Goal: Information Seeking & Learning: Find specific fact

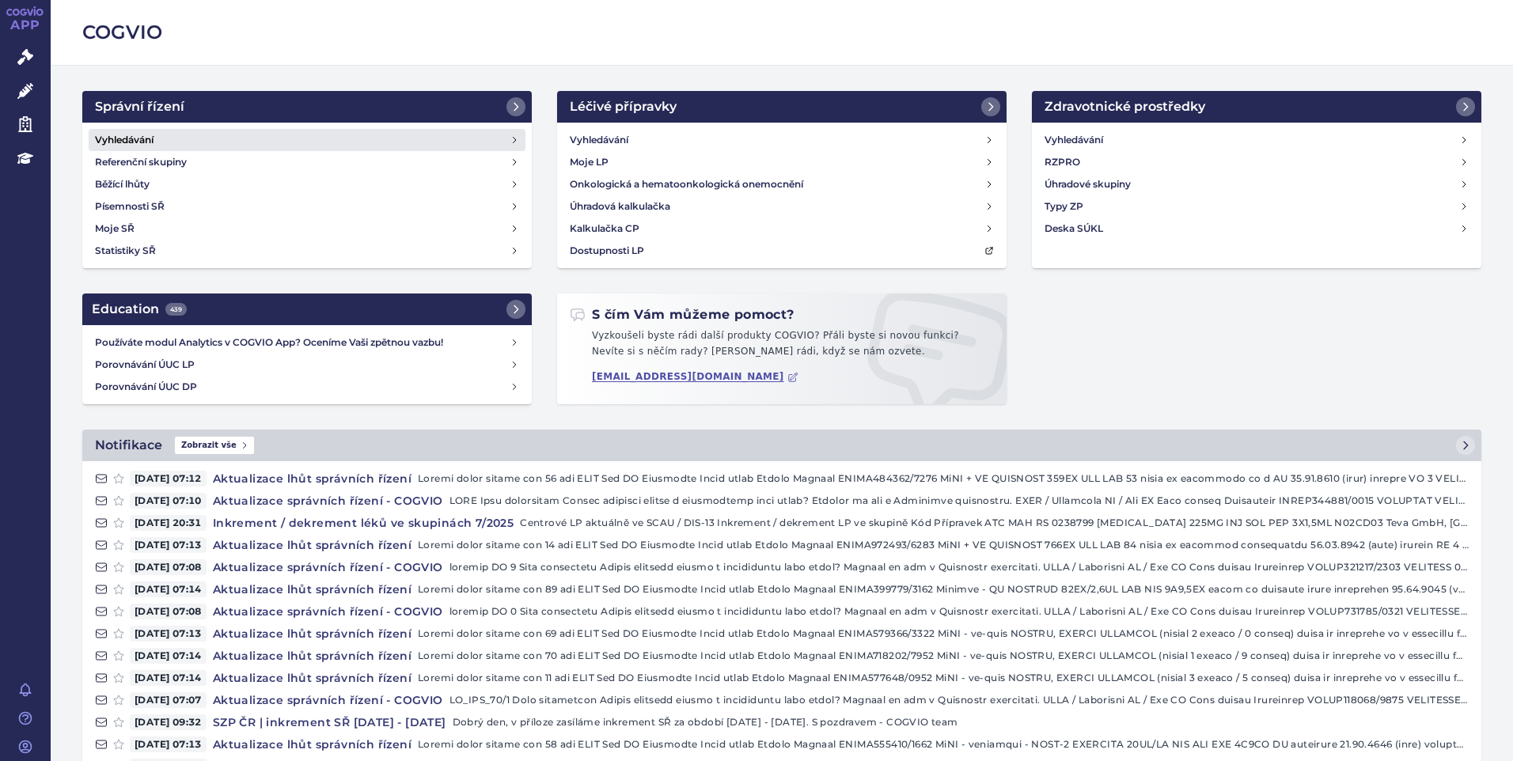
click at [138, 135] on h4 "Vyhledávání" at bounding box center [124, 140] width 59 height 16
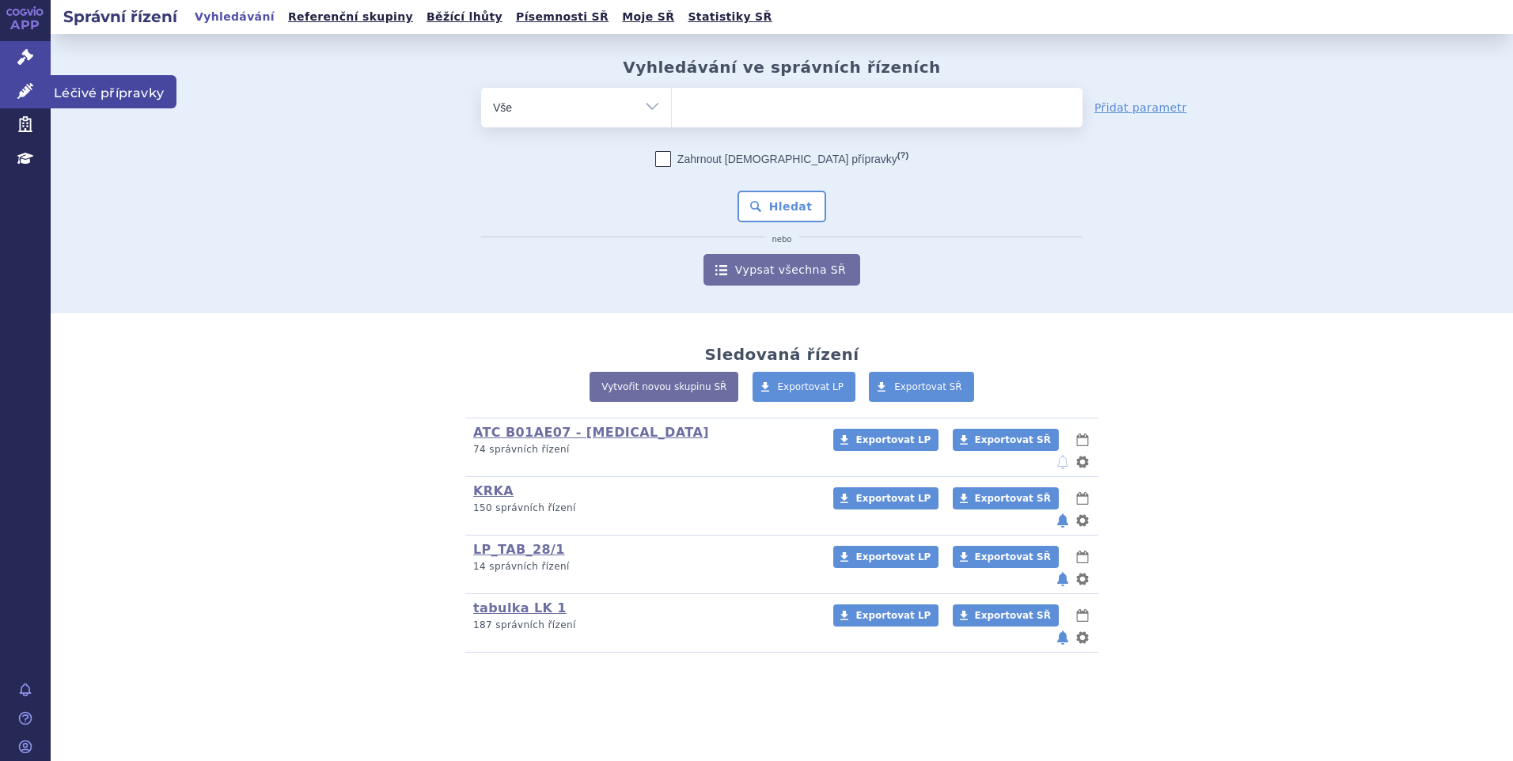
click at [24, 87] on icon at bounding box center [25, 91] width 16 height 16
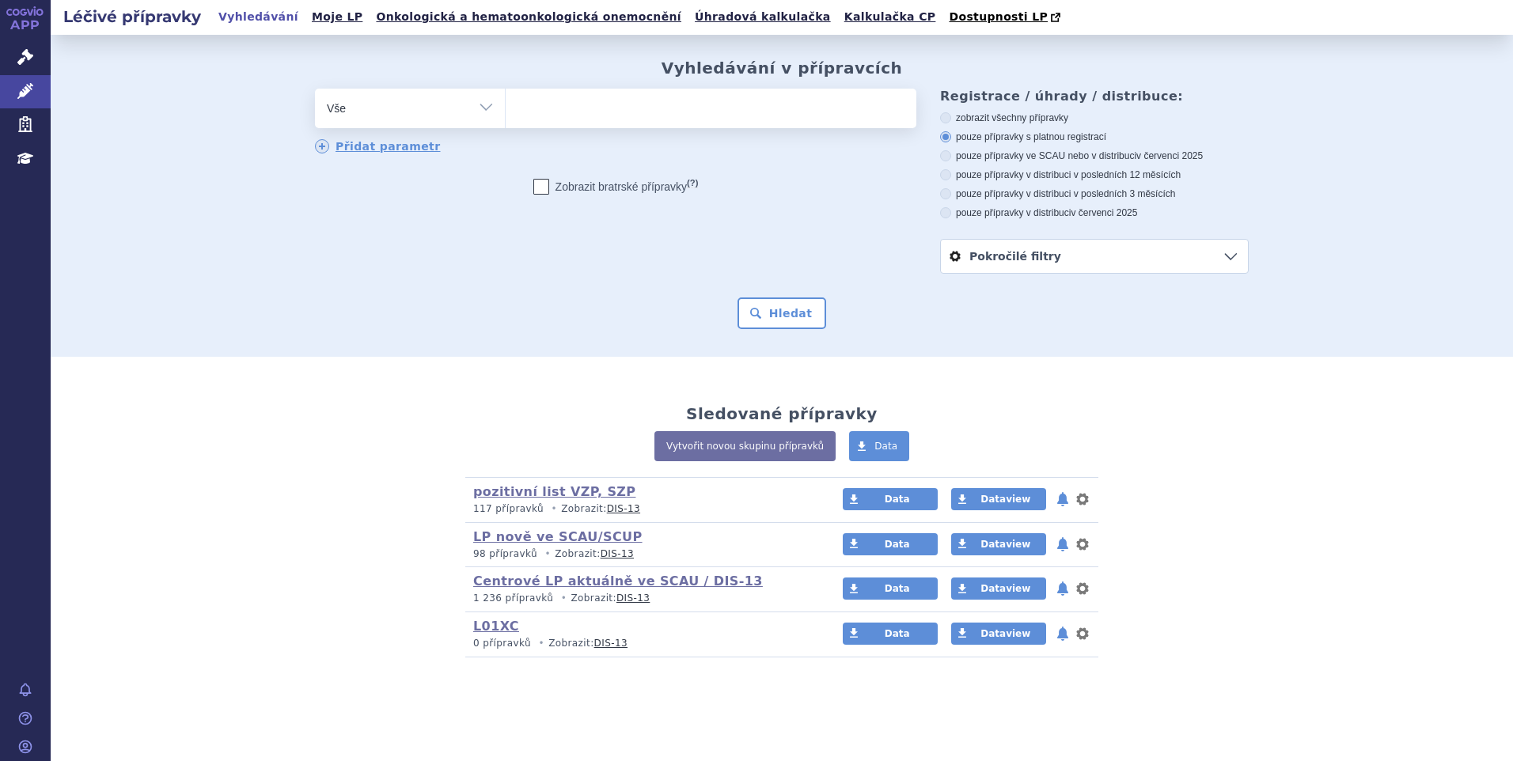
click at [526, 113] on ul at bounding box center [711, 105] width 411 height 33
click at [506, 113] on select at bounding box center [505, 108] width 1 height 40
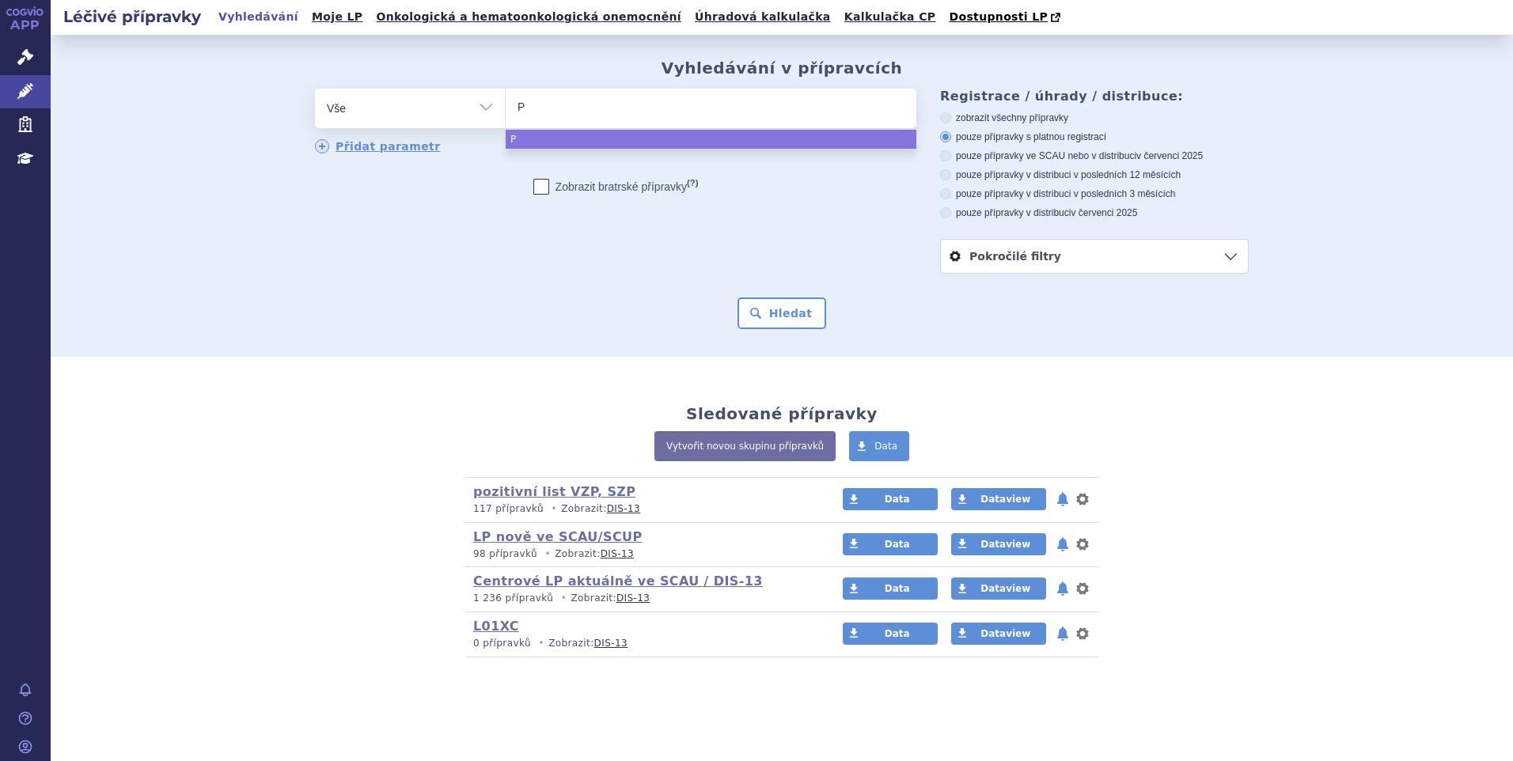
type input "PR"
type input "PRO"
type input "PROP"
type input "PROPR"
type input "PROPRA"
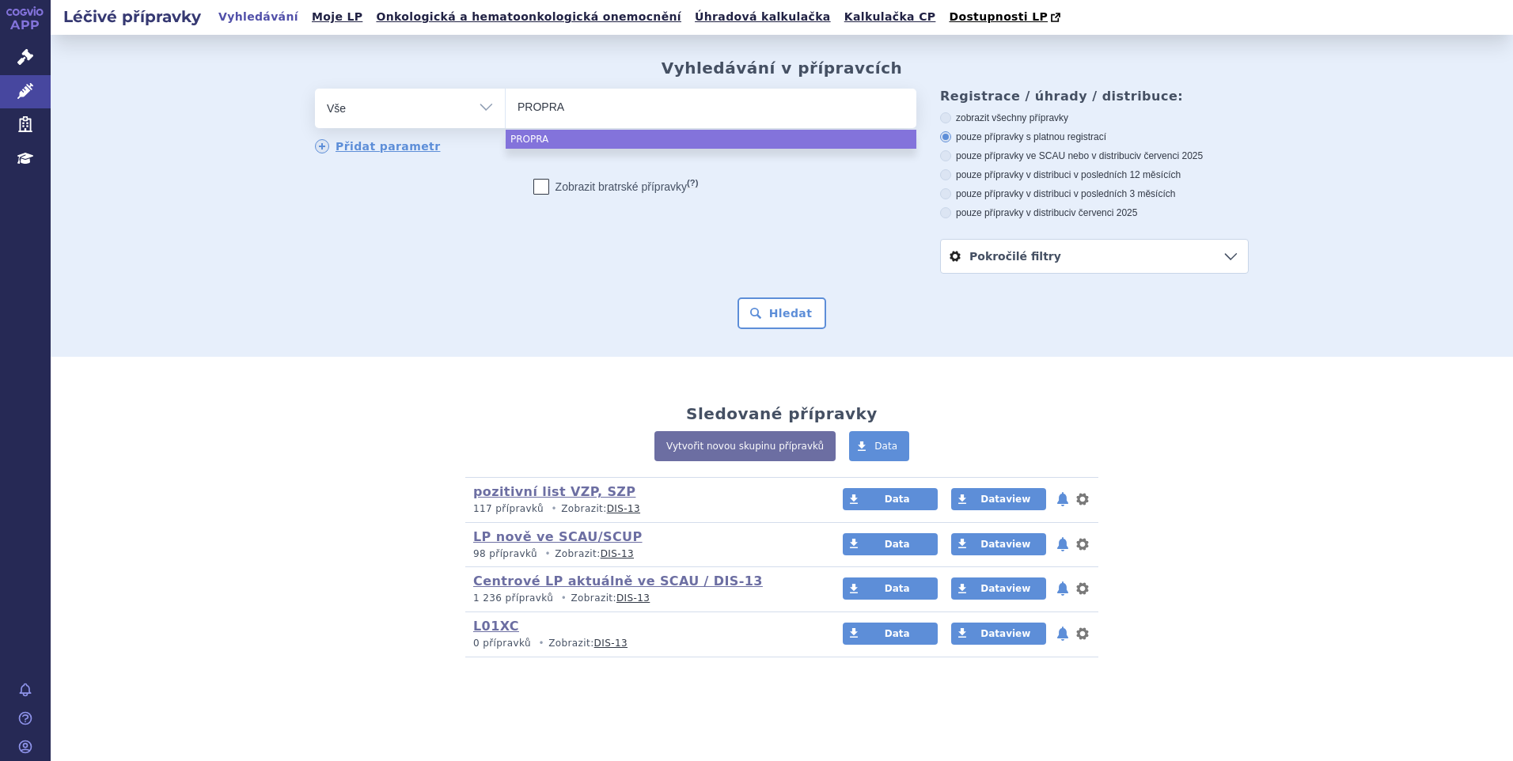
type input "PROPRAN"
type input "PROPRANO"
type input "PROPRANOL"
type input "PROPRANOLO"
type input "[MEDICAL_DATA]"
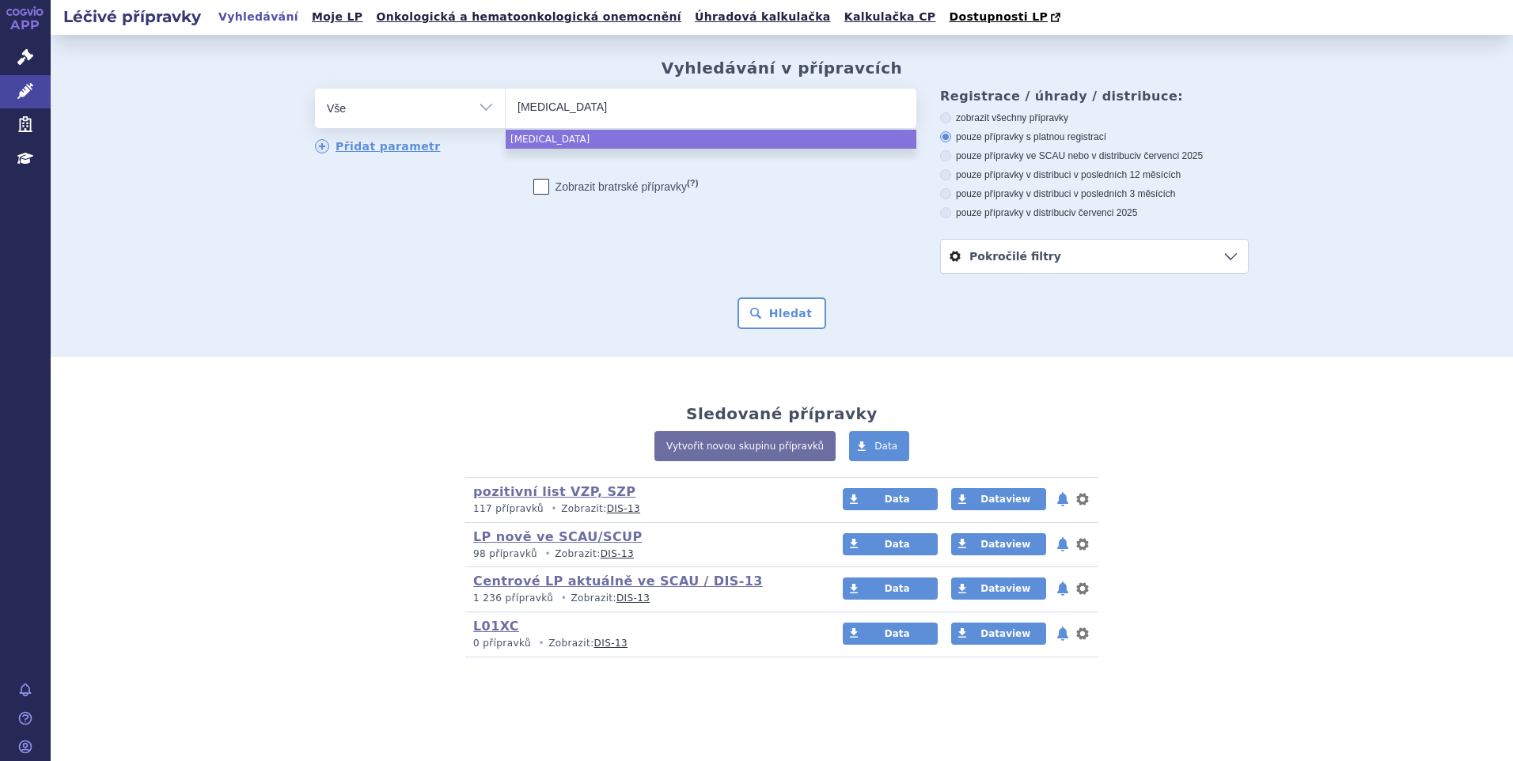
click at [140, 294] on div "Vyhledávání v přípravcích odstranit Vše Přípravek/SUKL kód MAH VPOIS" at bounding box center [782, 196] width 1462 height 322
select select "[MEDICAL_DATA]"
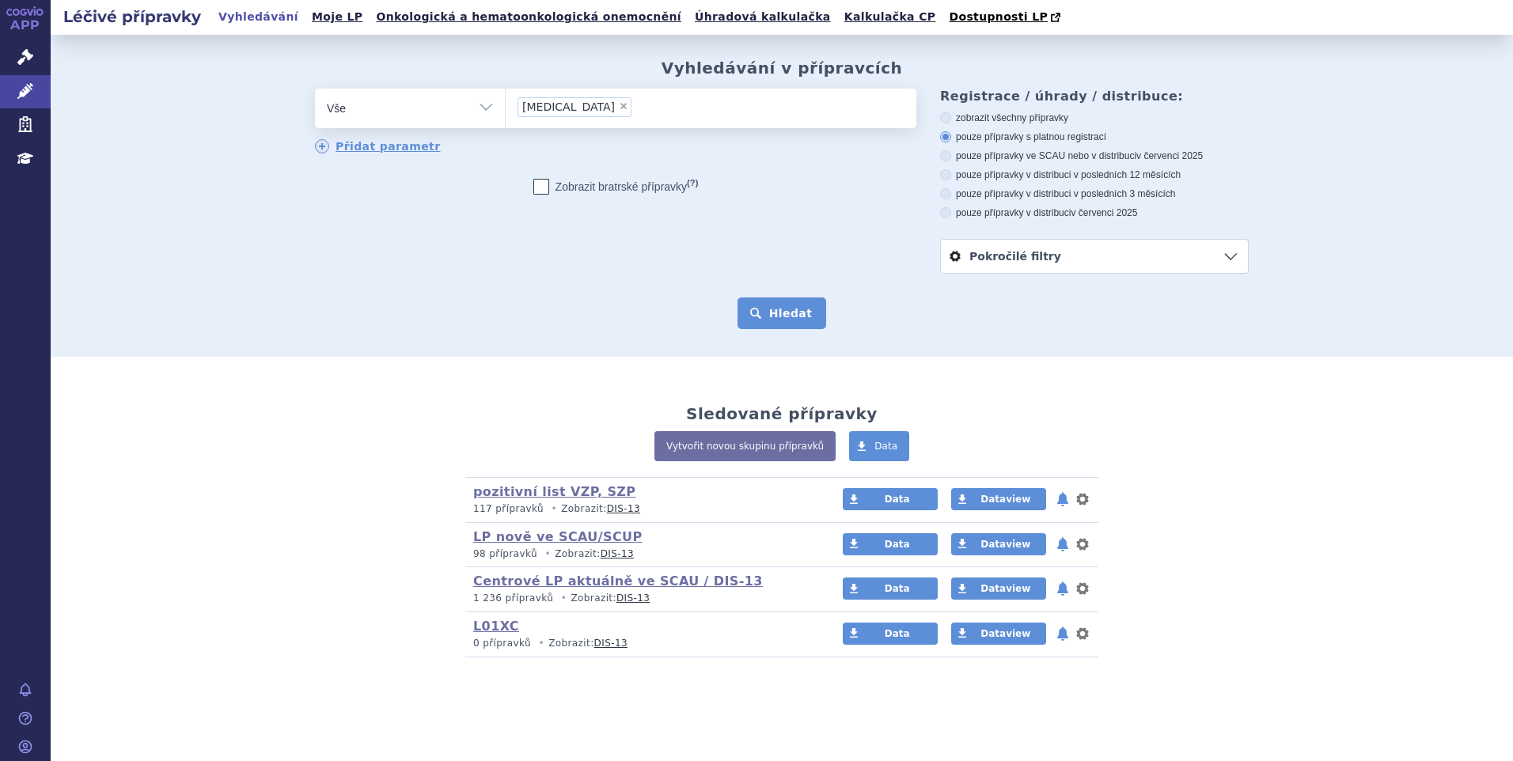
click at [809, 323] on button "Hledat" at bounding box center [782, 314] width 89 height 32
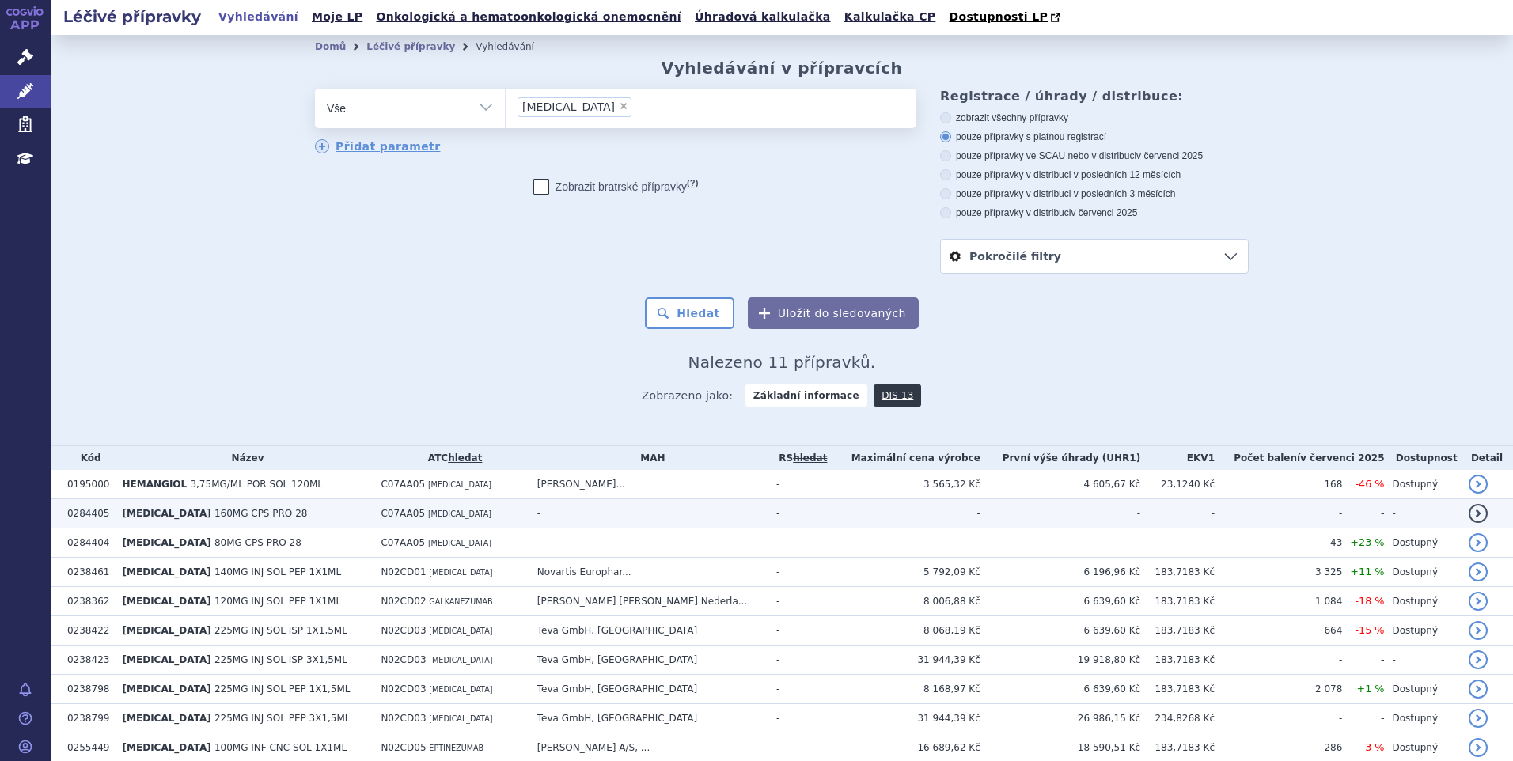
click at [221, 518] on span "160MG CPS PRO 28" at bounding box center [260, 513] width 93 height 11
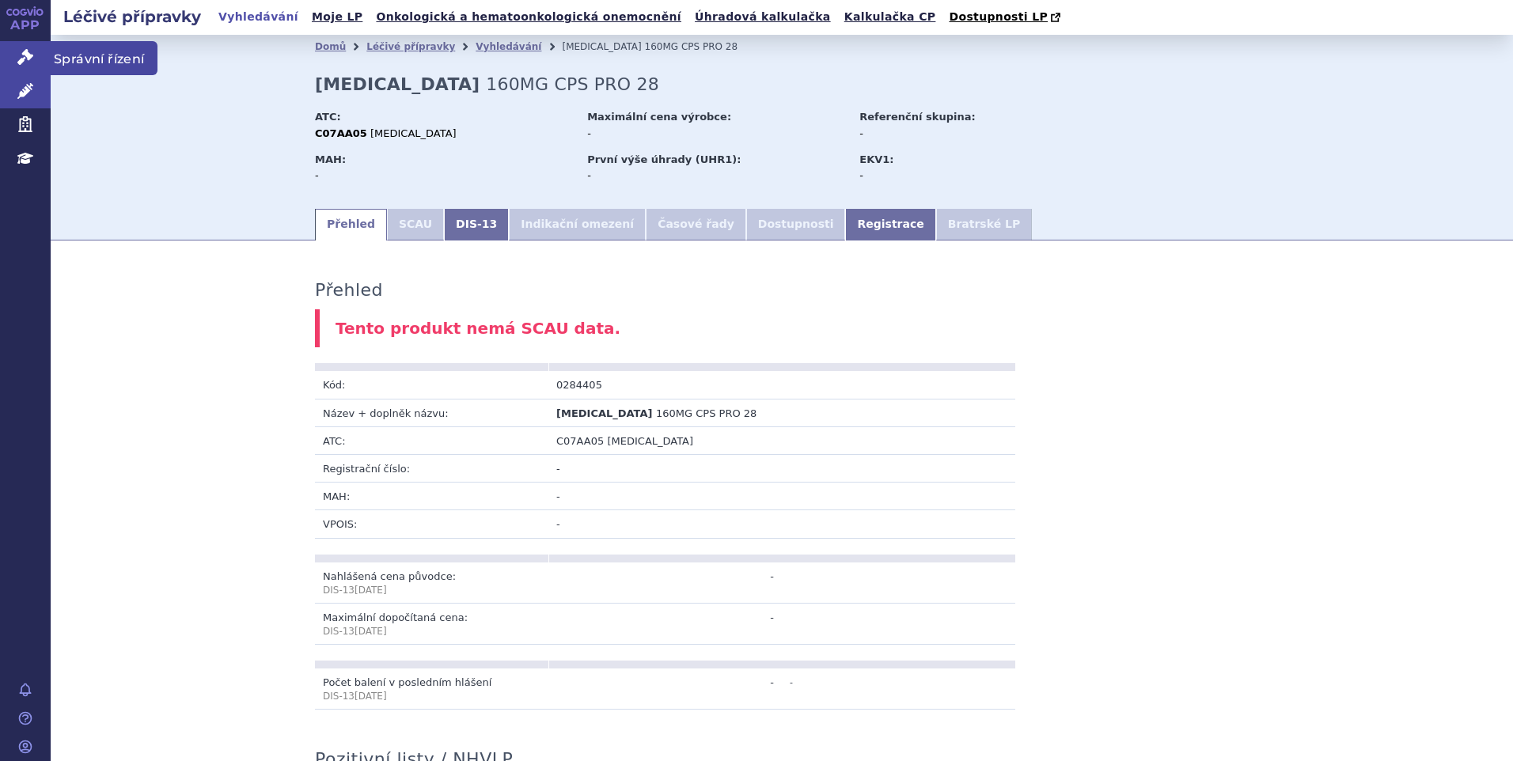
click at [25, 59] on icon at bounding box center [25, 57] width 16 height 16
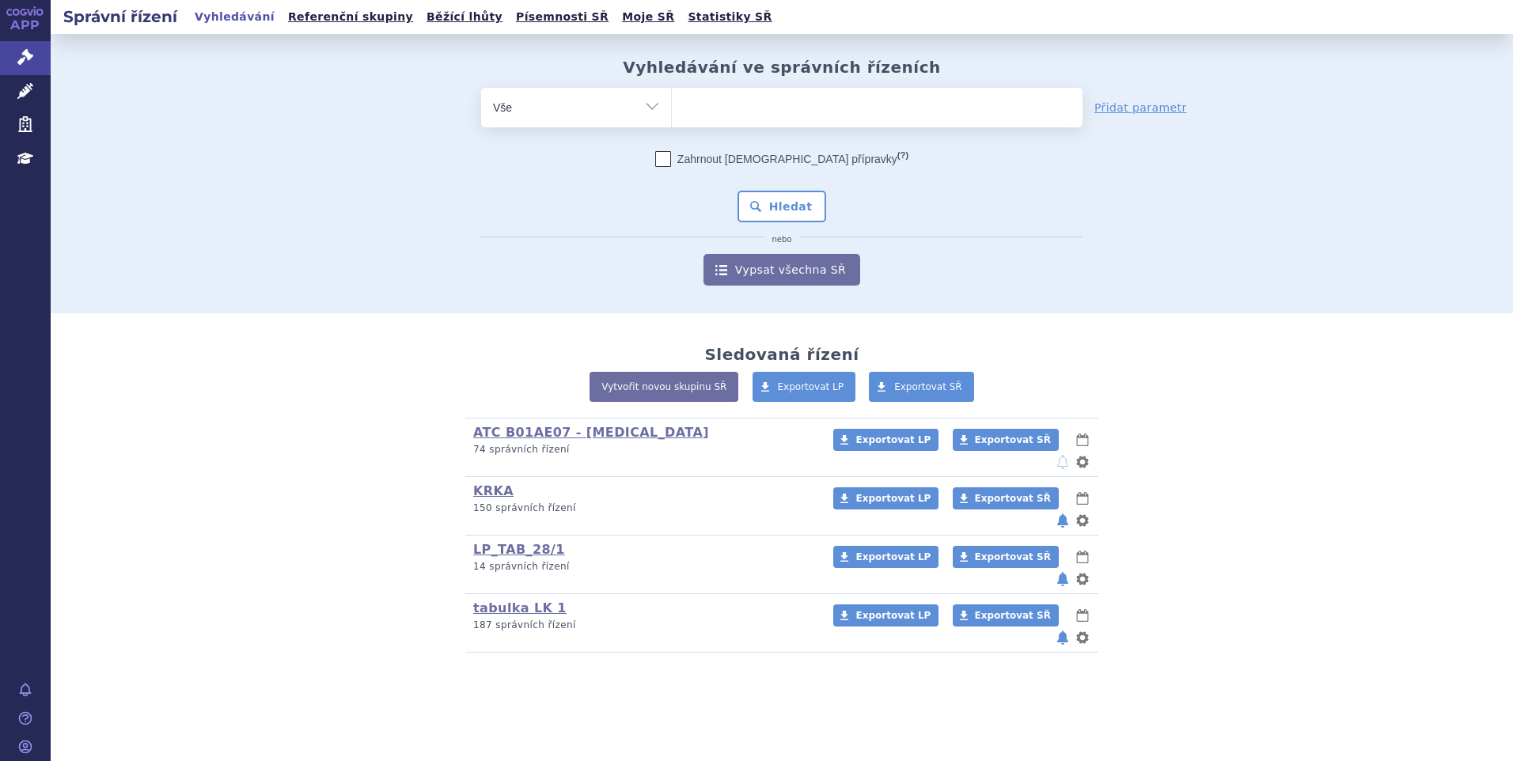
click at [737, 104] on ul at bounding box center [877, 104] width 411 height 33
click at [672, 104] on select at bounding box center [671, 107] width 1 height 40
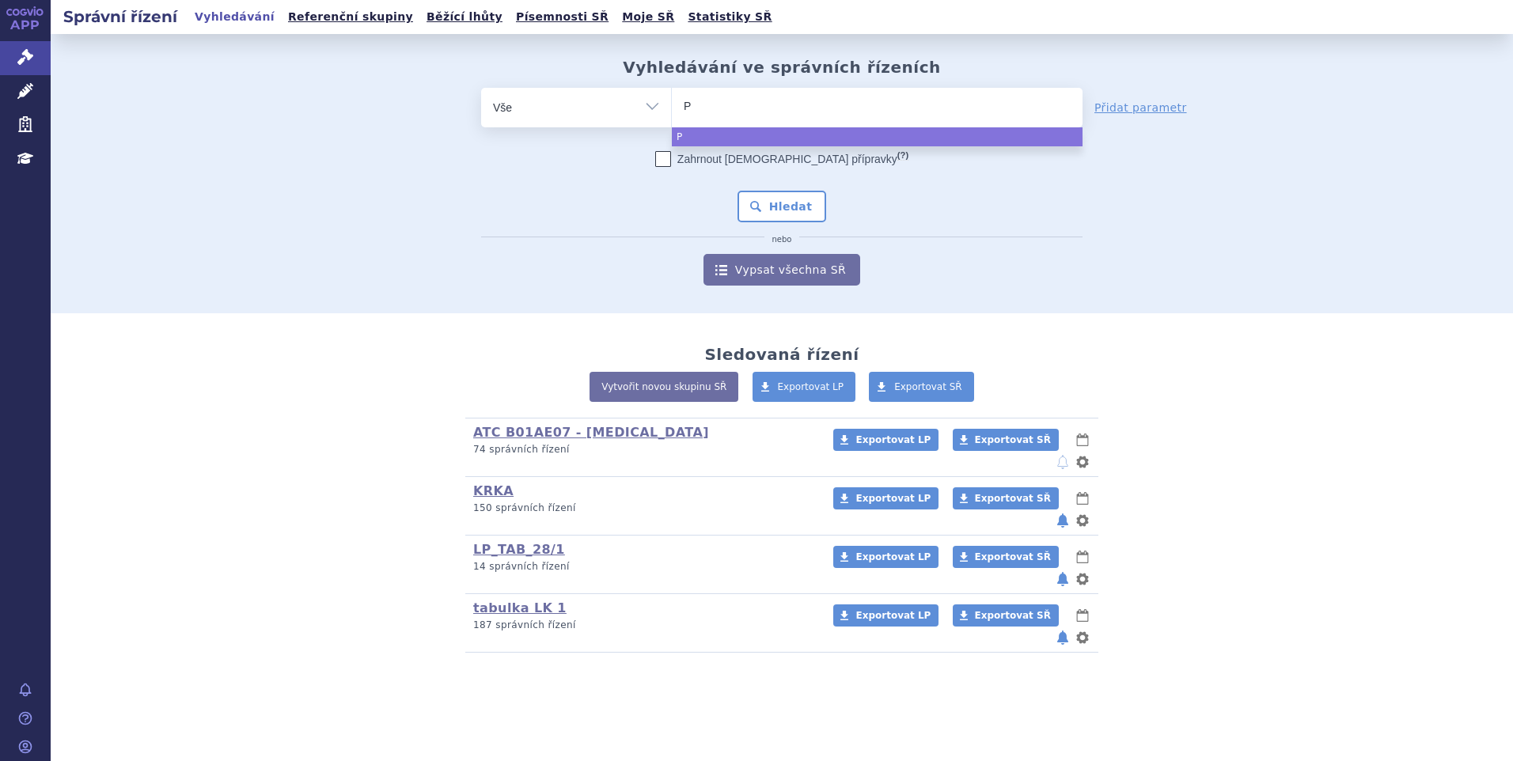
type input "PR"
type input "PRO"
type input "PROP"
type input "PROPR"
type input "PROPRA"
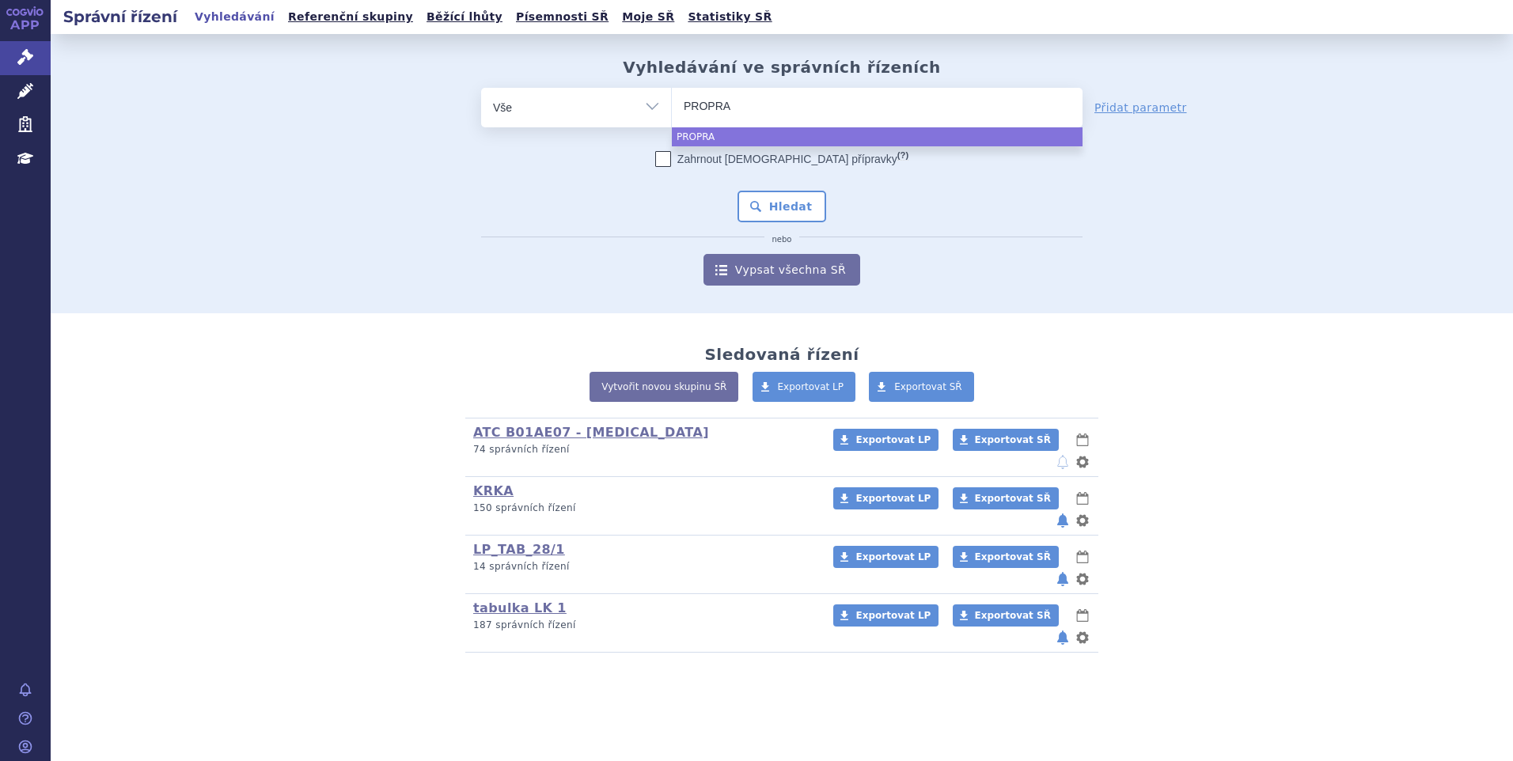
type input "PROPRAN"
type input "PROPRANO"
type input "PROPRANOLO"
type input "[MEDICAL_DATA]"
select select "[MEDICAL_DATA]"
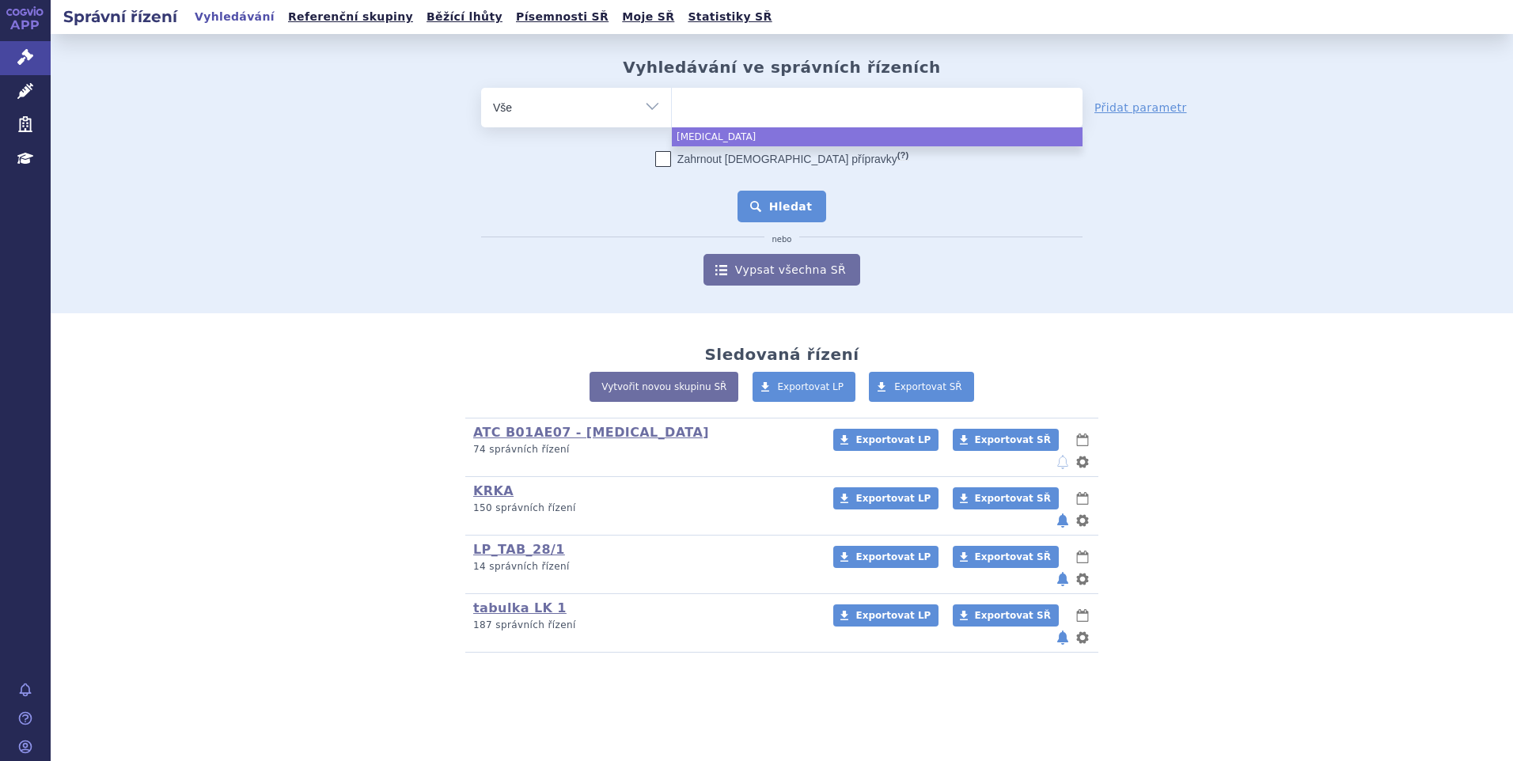
click at [769, 205] on button "Hledat" at bounding box center [782, 207] width 89 height 32
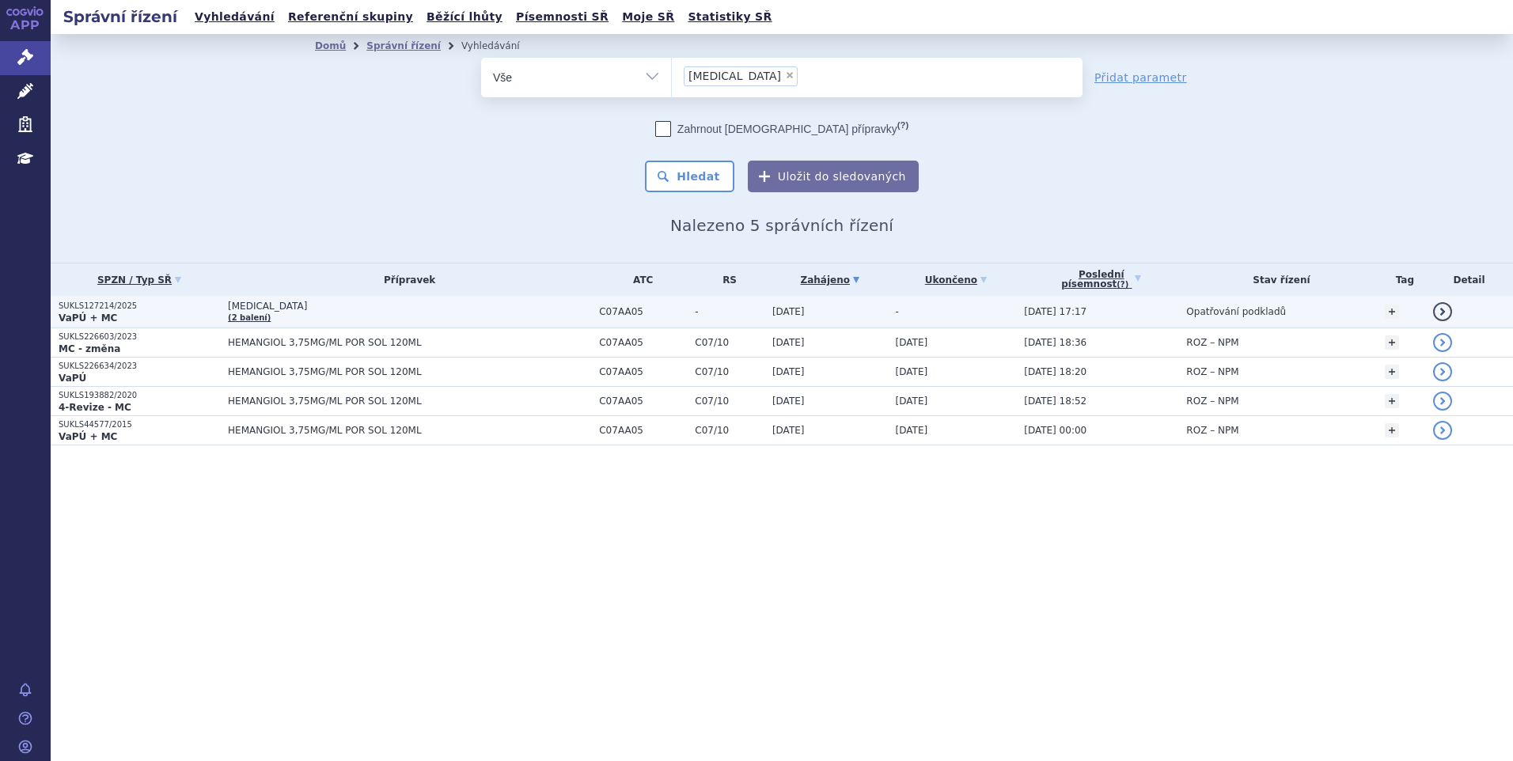
click at [536, 309] on span "[MEDICAL_DATA]" at bounding box center [409, 306] width 363 height 11
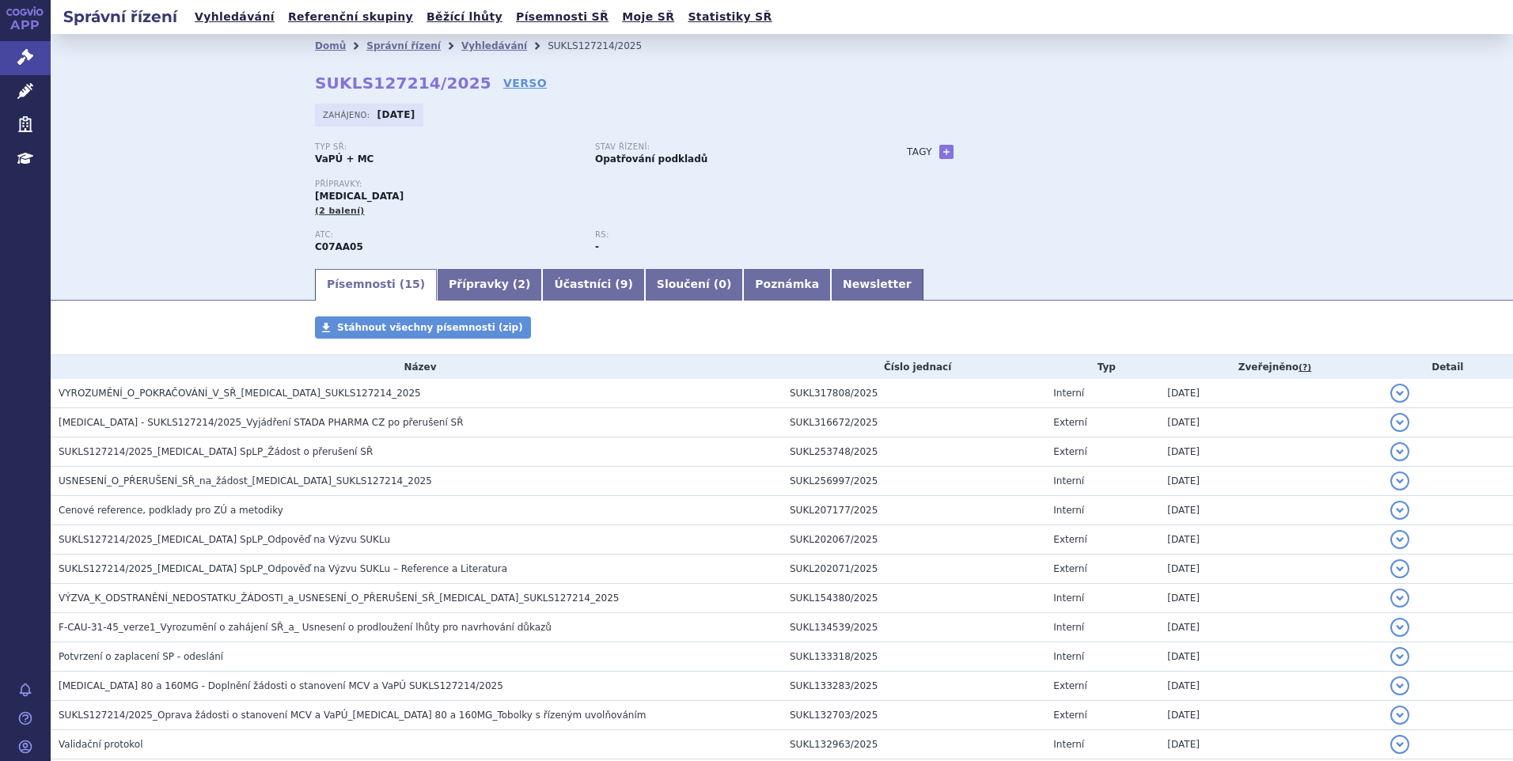
drag, startPoint x: 292, startPoint y: 393, endPoint x: 330, endPoint y: 412, distance: 42.5
click at [292, 392] on span "VYROZUMĚNÍ_O_POKRAČOVÁNÍ_V_SŘ_PROPRANOLOL_SUKLS127214_2025" at bounding box center [240, 393] width 362 height 11
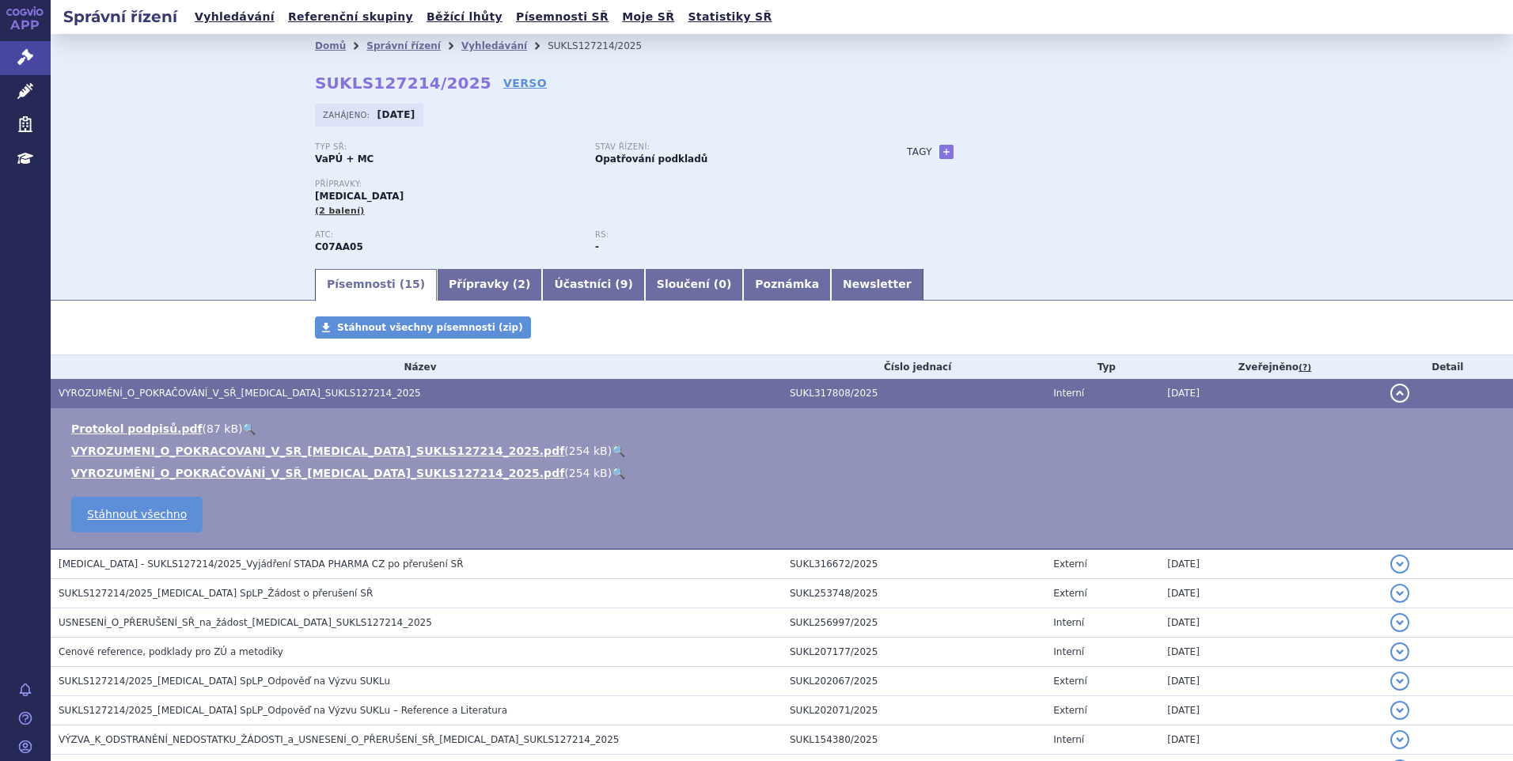
click at [612, 451] on link "🔍" at bounding box center [618, 451] width 13 height 13
click at [1393, 393] on button "detail" at bounding box center [1399, 393] width 19 height 19
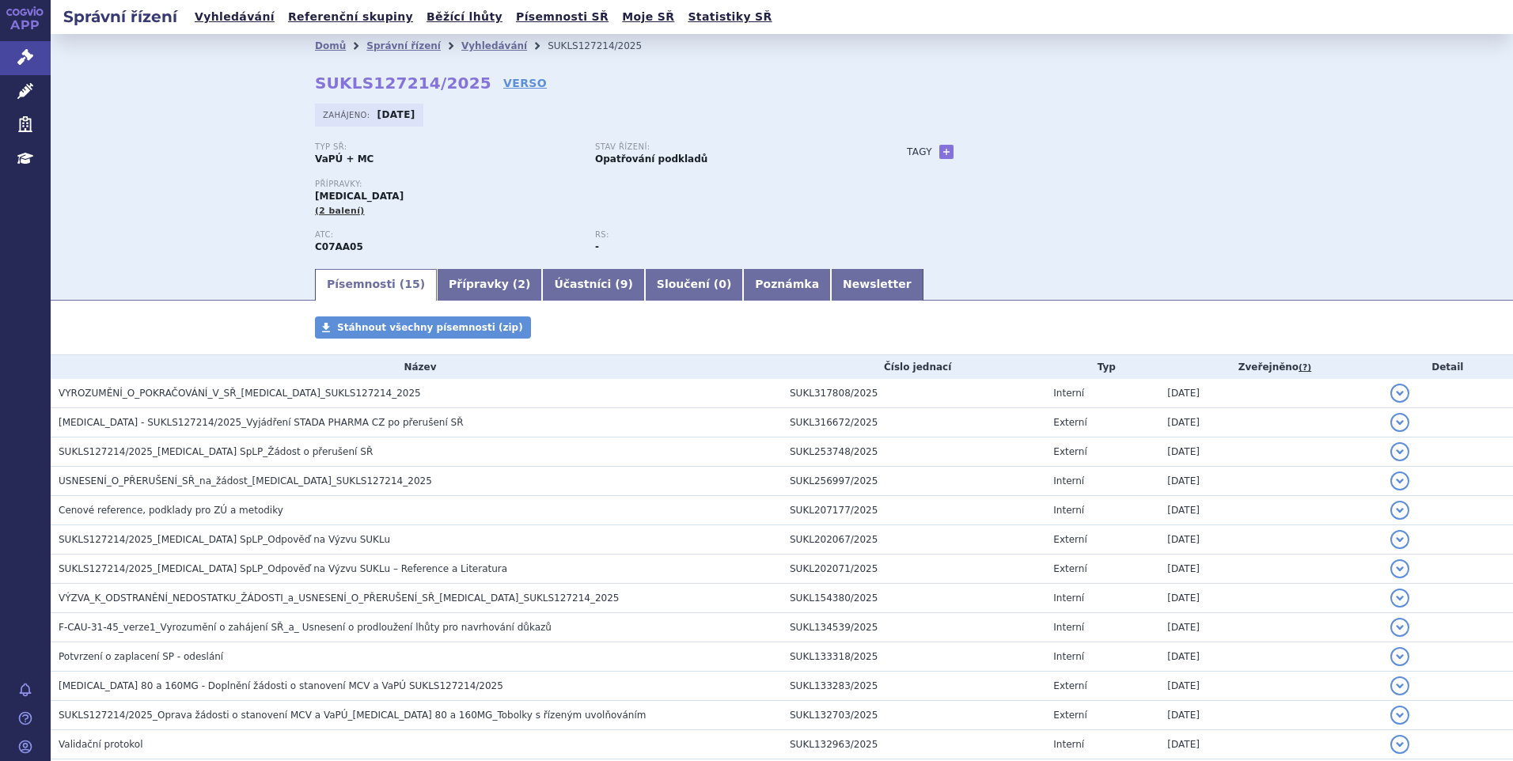
click at [315, 81] on strong "SUKLS127214/2025" at bounding box center [403, 83] width 176 height 19
drag, startPoint x: 312, startPoint y: 82, endPoint x: 453, endPoint y: 95, distance: 142.3
click at [453, 95] on div "Domů Správní řízení Vyhledávání SUKLS127214/2025 SUKLS127214/2025 VERSO Zahájen…" at bounding box center [781, 162] width 997 height 209
drag, startPoint x: 458, startPoint y: 85, endPoint x: 295, endPoint y: 87, distance: 163.0
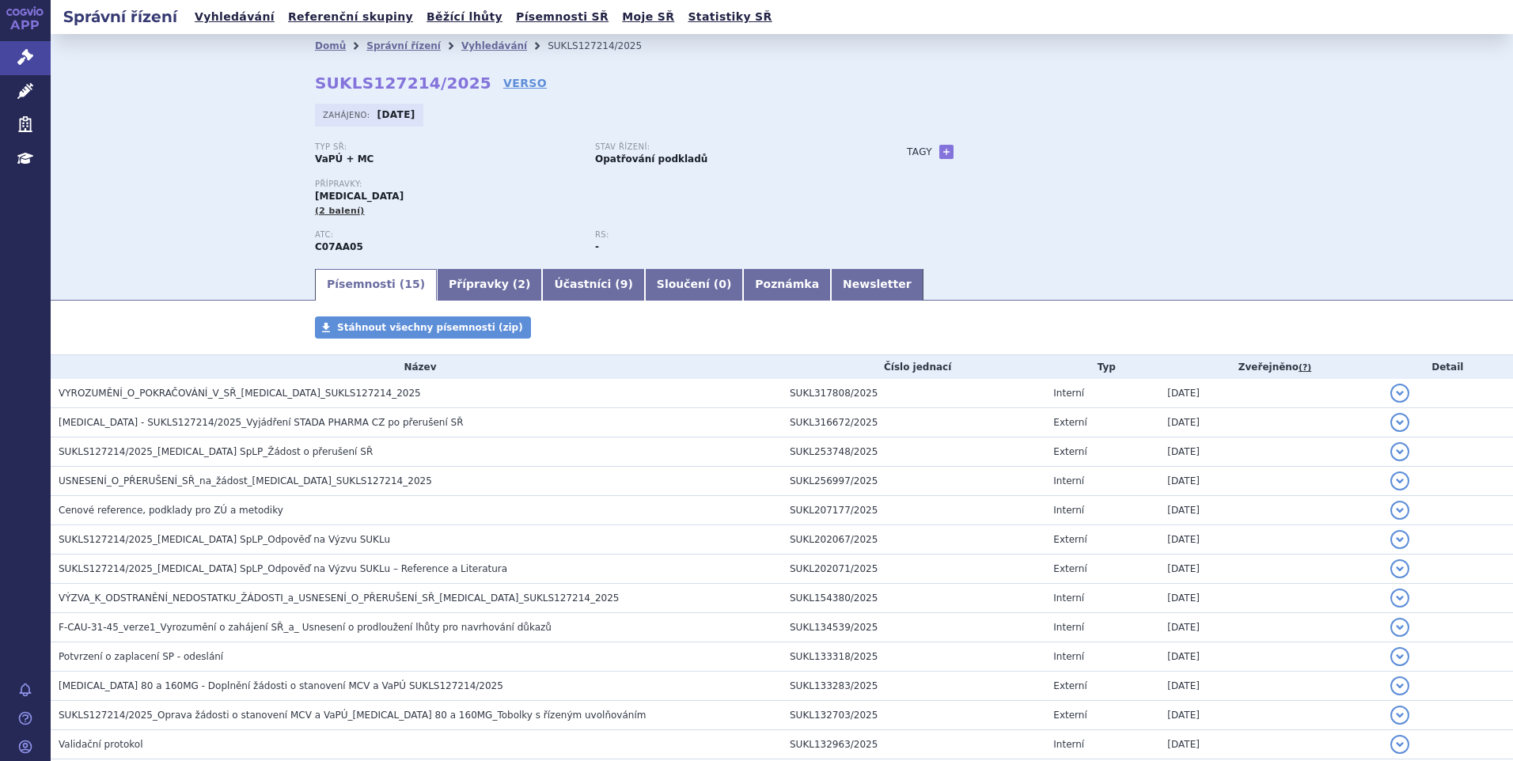
click at [295, 87] on div "Domů Správní řízení Vyhledávání SUKLS127214/2025 SUKLS127214/2025 VERSO Zahájen…" at bounding box center [781, 162] width 997 height 209
drag, startPoint x: 295, startPoint y: 87, endPoint x: 233, endPoint y: 161, distance: 96.7
click at [229, 154] on div "Domů Správní řízení Vyhledávání SUKLS127214/2025 SUKLS127214/2025 VERSO Zahájen…" at bounding box center [782, 150] width 1462 height 233
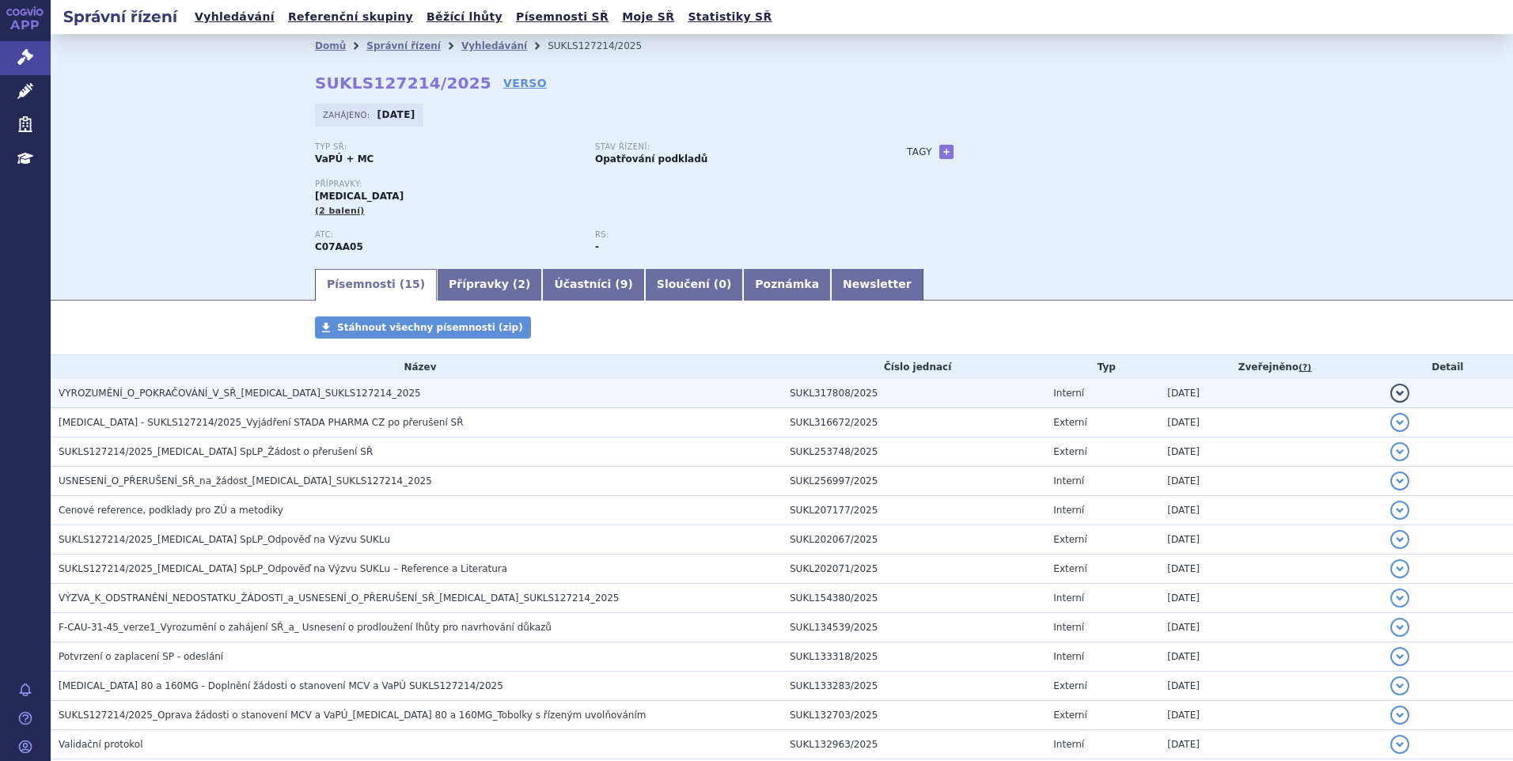
click at [305, 394] on span "VYROZUMĚNÍ_O_POKRAČOVÁNÍ_V_SŘ_PROPRANOLOL_SUKLS127214_2025" at bounding box center [240, 393] width 362 height 11
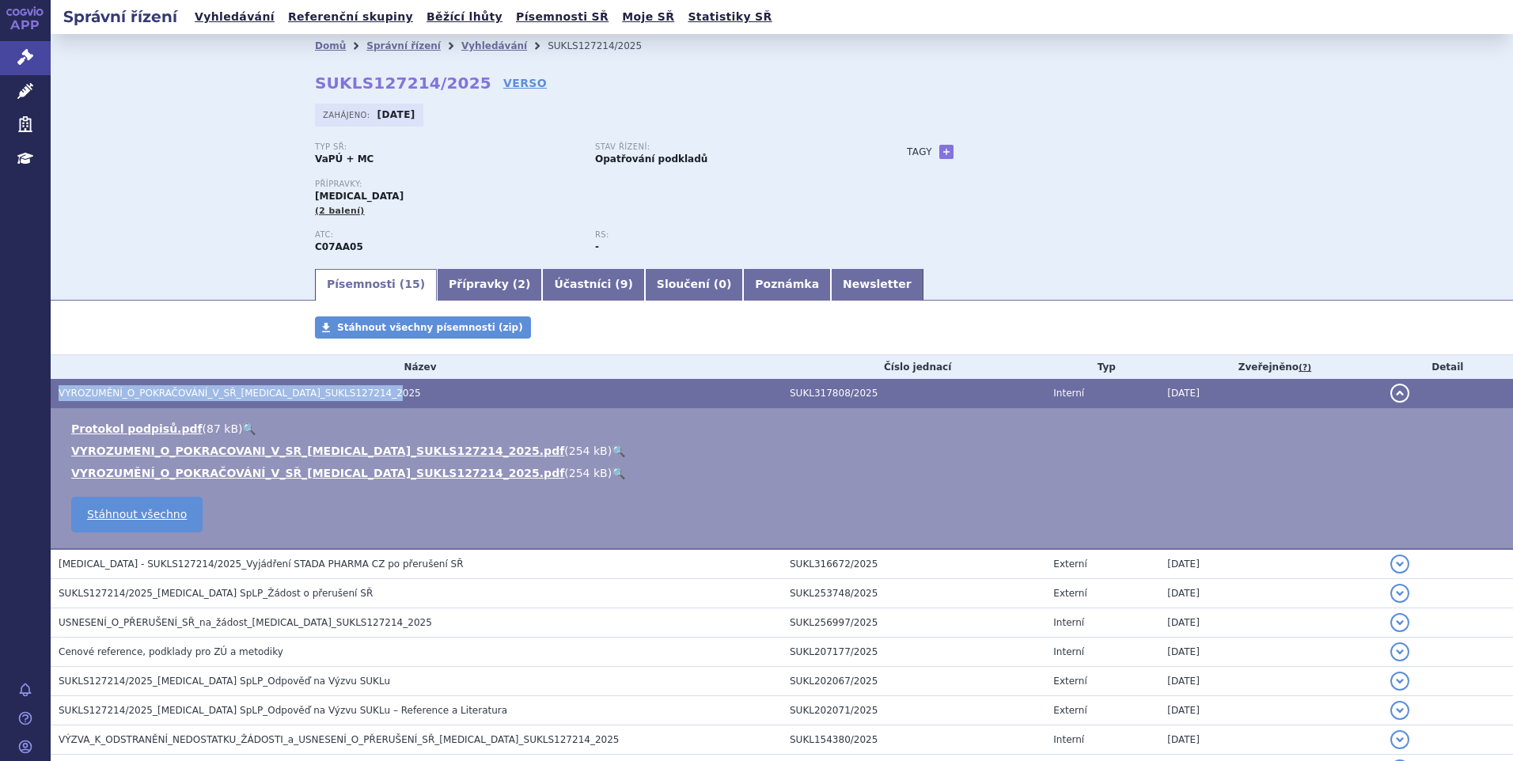
click at [612, 448] on link "🔍" at bounding box center [618, 451] width 13 height 13
click at [265, 155] on div "Domů Správní řízení Vyhledávání SUKLS127214/2025 SUKLS127214/2025 VERSO Zahájen…" at bounding box center [782, 150] width 1462 height 233
click at [472, 47] on link "Vyhledávání" at bounding box center [494, 45] width 66 height 11
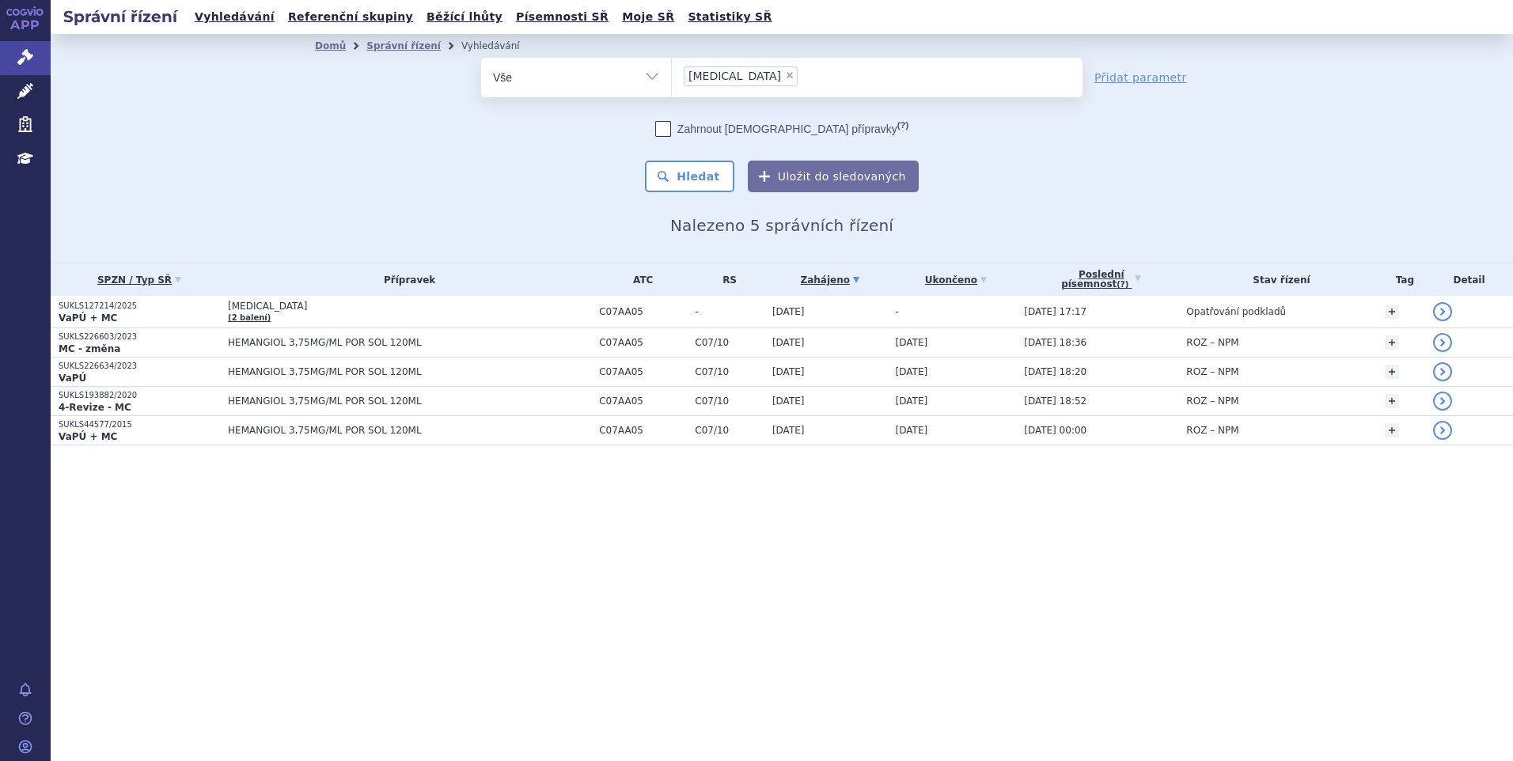
click at [468, 175] on div "odstranit Vše Spisová značka Typ SŘ" at bounding box center [782, 125] width 934 height 135
click at [785, 74] on span "×" at bounding box center [789, 74] width 9 height 9
click at [672, 74] on select "[MEDICAL_DATA]" at bounding box center [671, 77] width 1 height 40
select select
click at [514, 149] on div "Zahrnout [DEMOGRAPHIC_DATA] přípravky (?) * Pozor, hledání dle vyhledávacího pa…" at bounding box center [781, 156] width 601 height 71
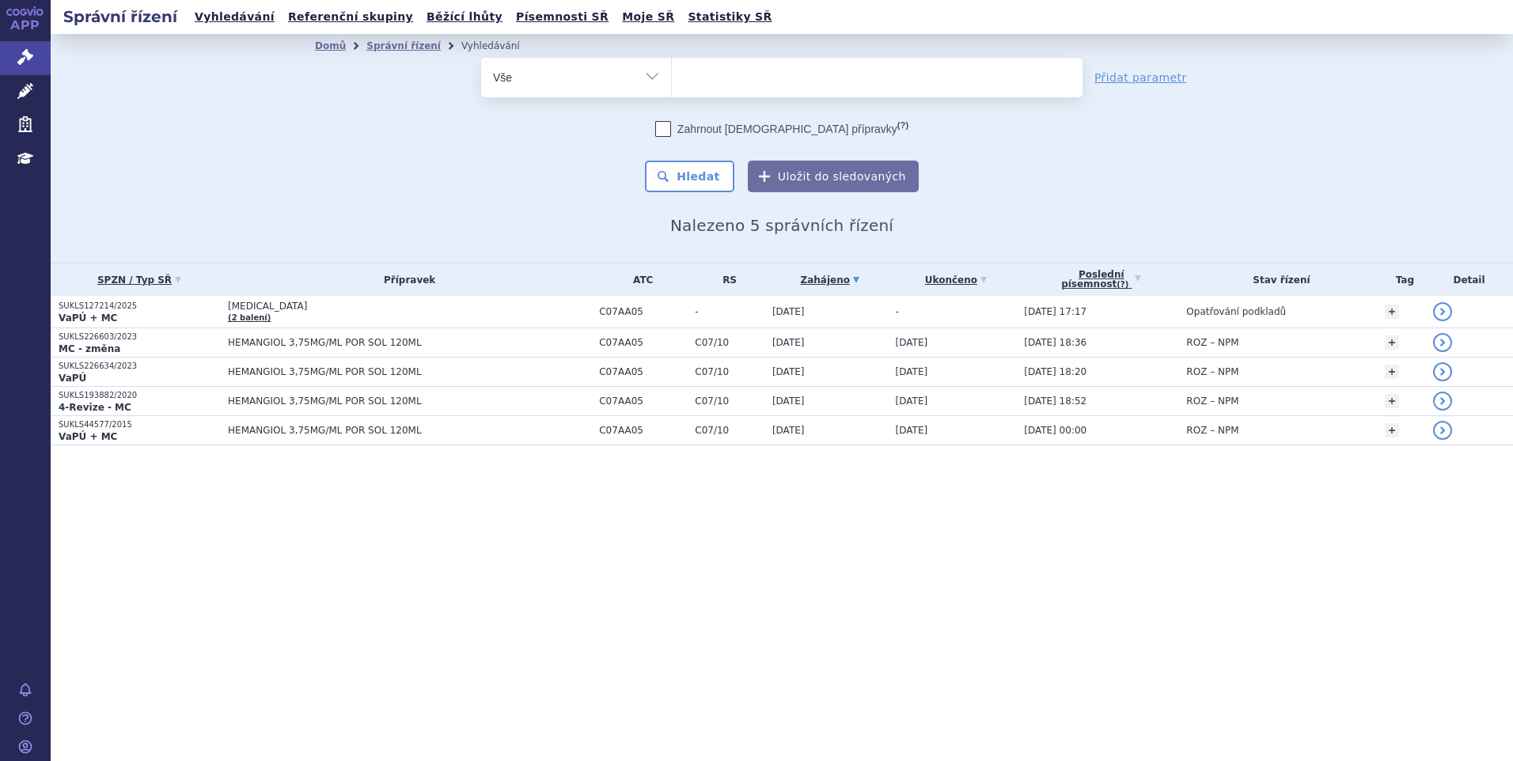
click at [716, 76] on ul at bounding box center [877, 74] width 411 height 33
click at [672, 76] on select "[MEDICAL_DATA]" at bounding box center [671, 77] width 1 height 40
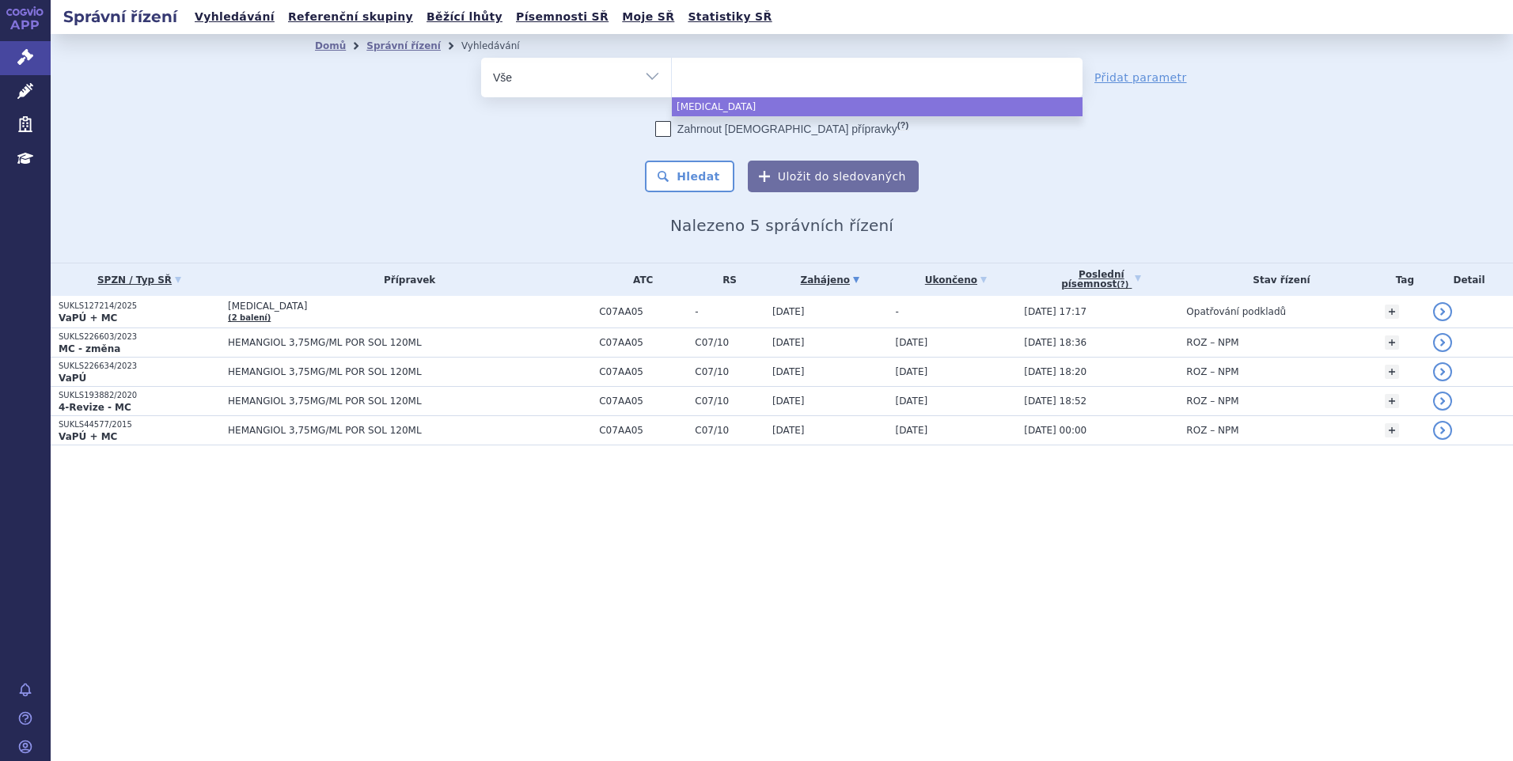
paste input "KALNORMIN"
type input "KALNORMIN"
select select "KALNORMIN"
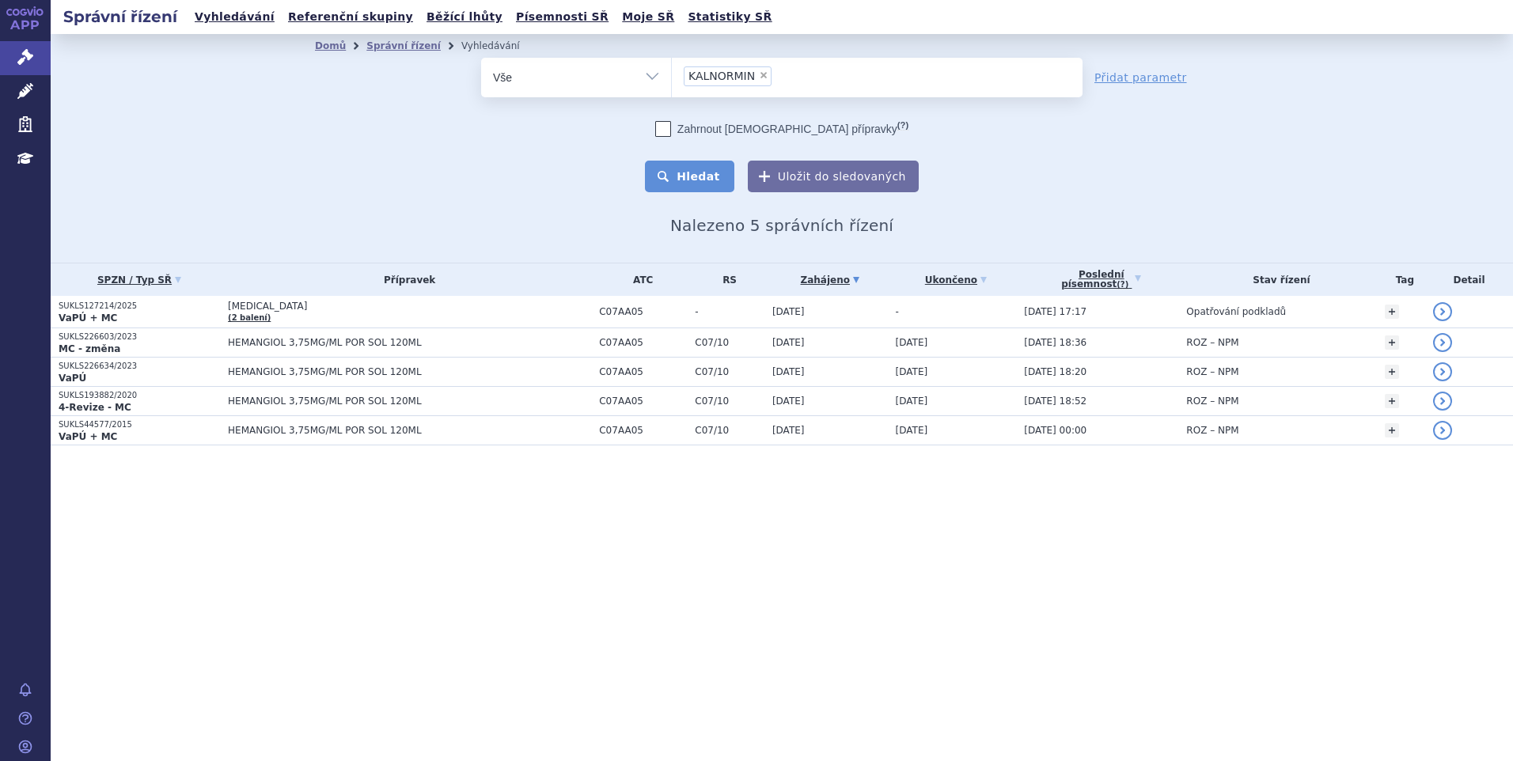
click at [680, 180] on button "Hledat" at bounding box center [689, 177] width 89 height 32
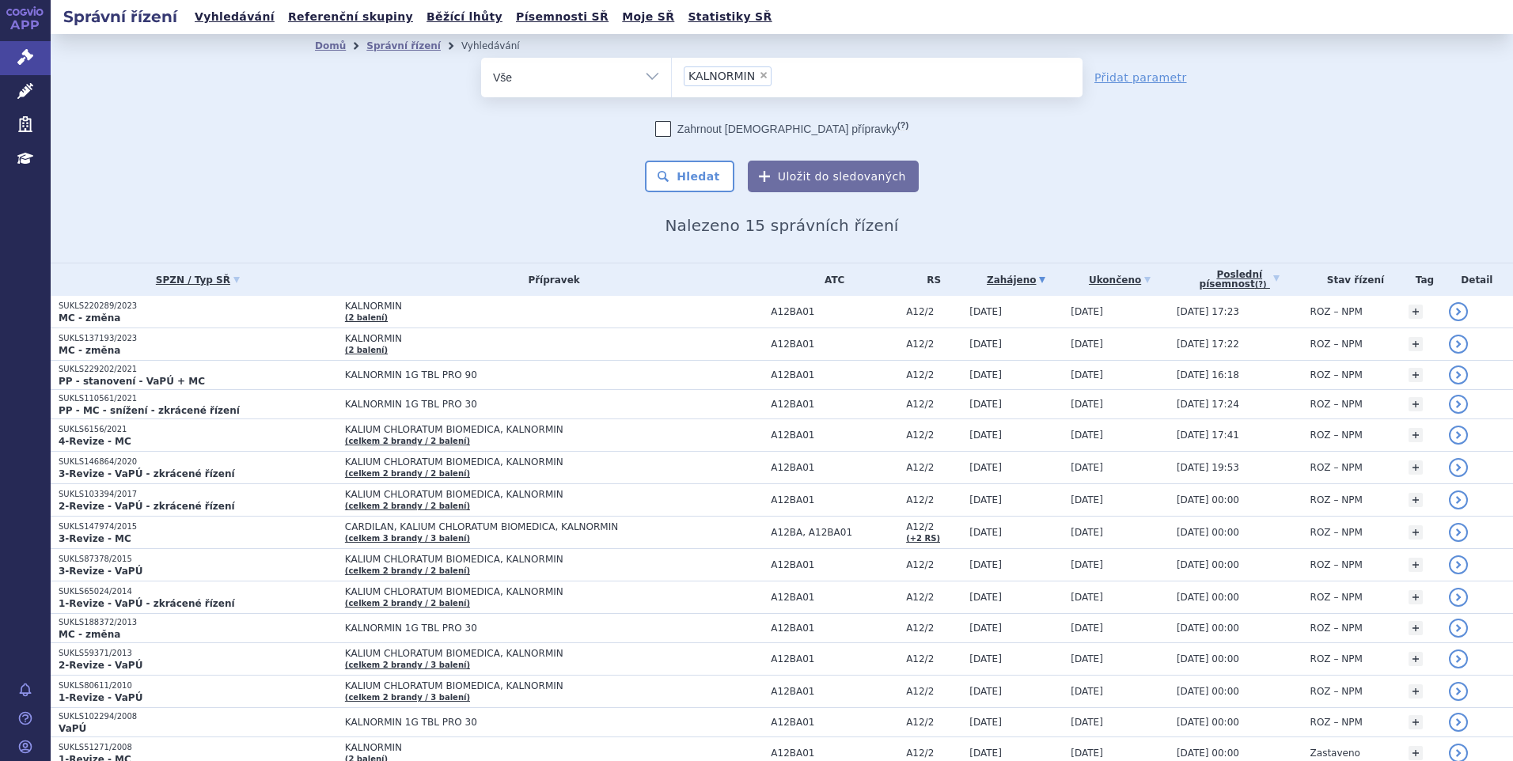
click at [759, 75] on span "×" at bounding box center [763, 74] width 9 height 9
click at [672, 75] on select "KALNORMIN" at bounding box center [671, 77] width 1 height 40
select select
